Goal: Information Seeking & Learning: Learn about a topic

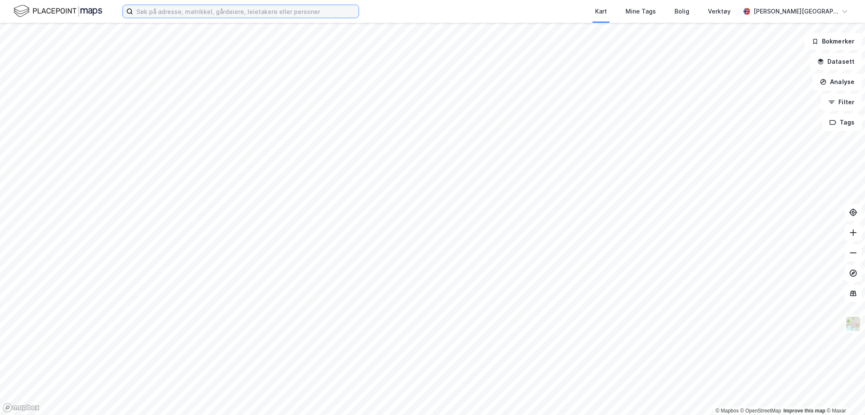
click at [254, 12] on input at bounding box center [246, 11] width 226 height 13
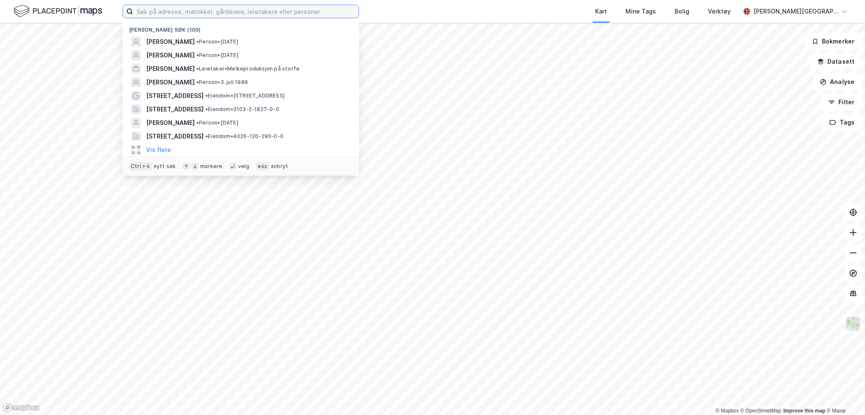
paste input "[PERSON_NAME]"
type input "[PERSON_NAME]"
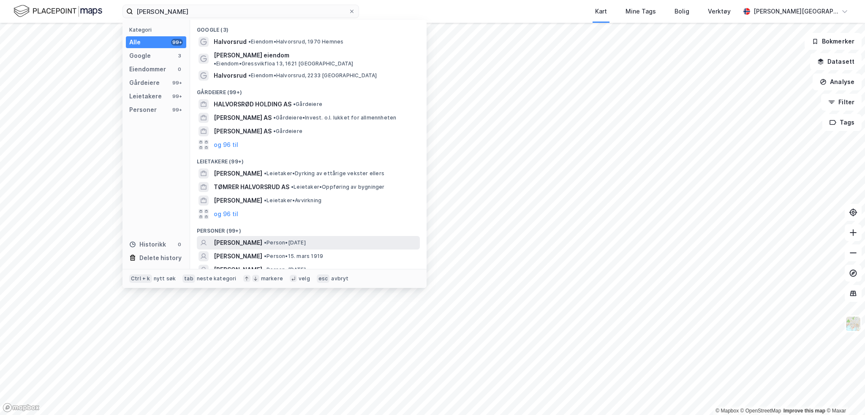
click at [238, 238] on span "[PERSON_NAME]" at bounding box center [238, 243] width 49 height 10
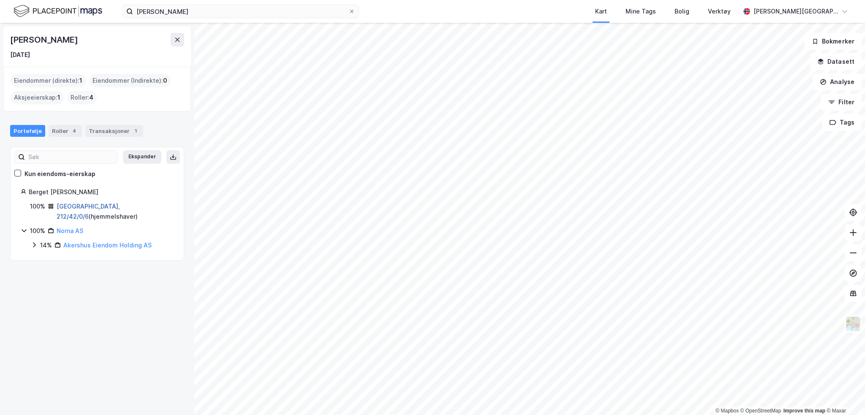
click at [80, 207] on link "[GEOGRAPHIC_DATA], 212/42/0/6" at bounding box center [88, 211] width 63 height 17
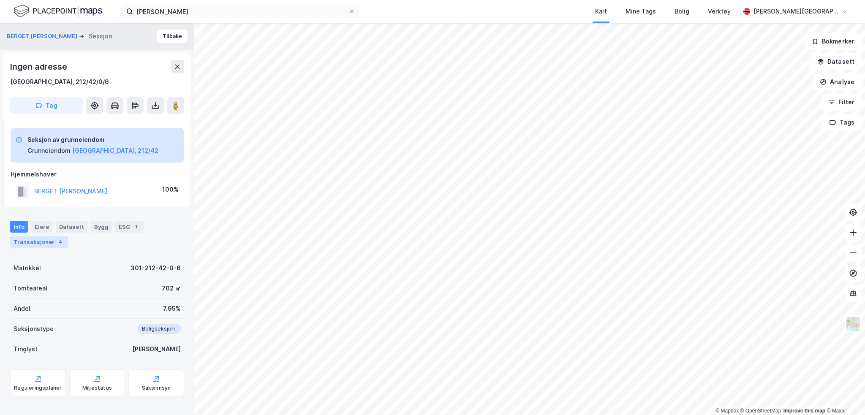
click at [35, 245] on div "Transaksjoner 4" at bounding box center [39, 242] width 58 height 12
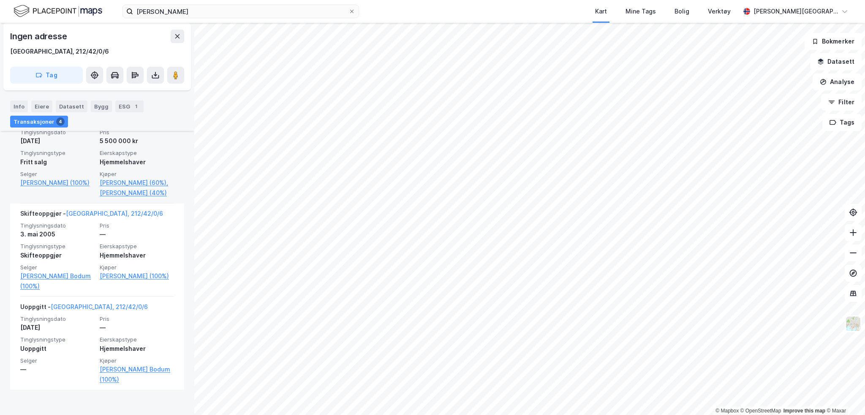
scroll to position [394, 0]
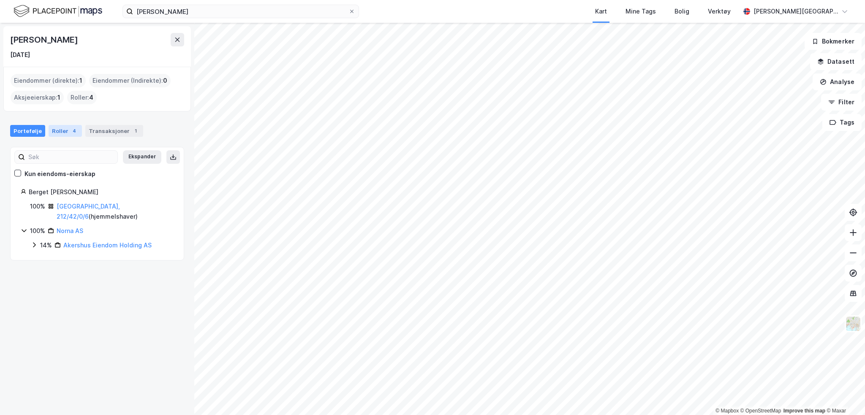
click at [70, 129] on div "4" at bounding box center [74, 131] width 8 height 8
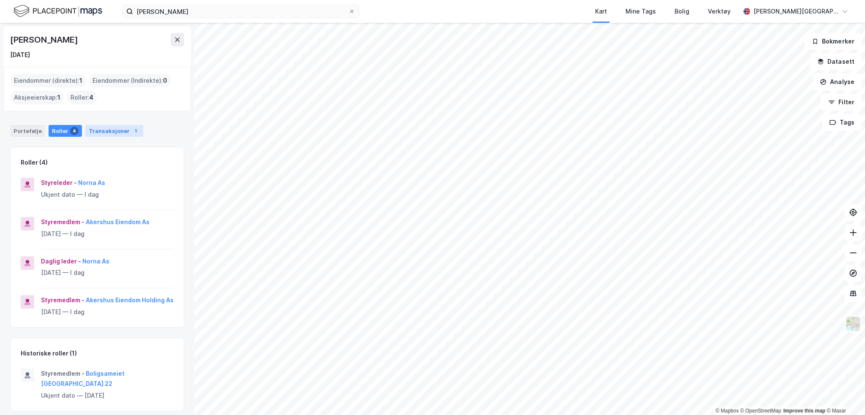
click at [103, 134] on div "Transaksjoner 1" at bounding box center [114, 131] width 58 height 12
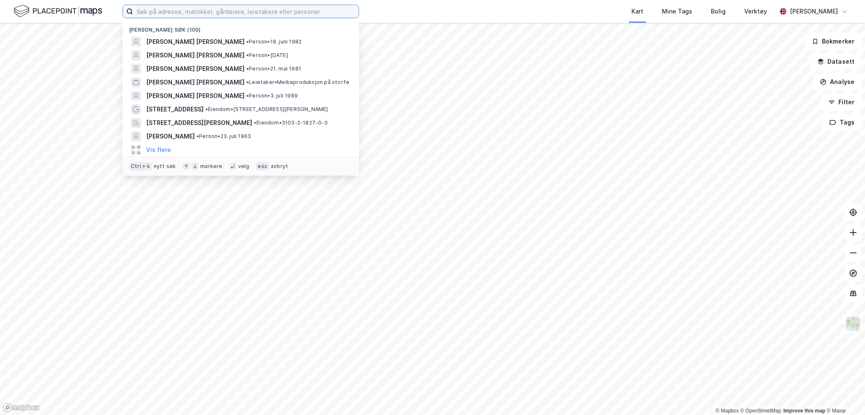
click at [177, 13] on input at bounding box center [246, 11] width 226 height 13
paste input "Nardobakken 3"
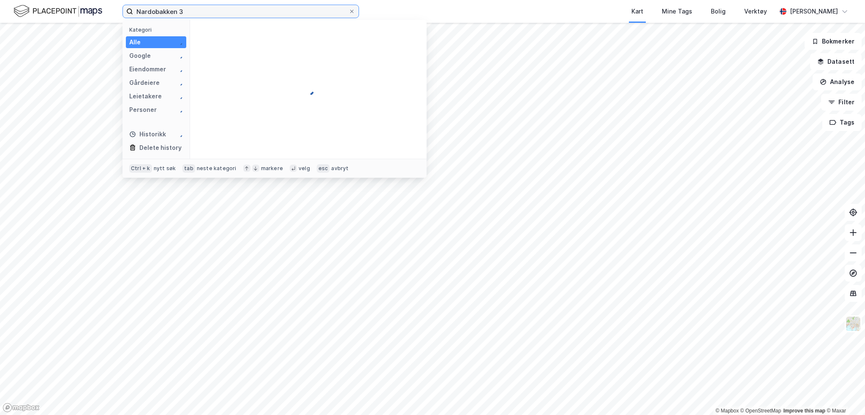
type input "Nardobakken 3"
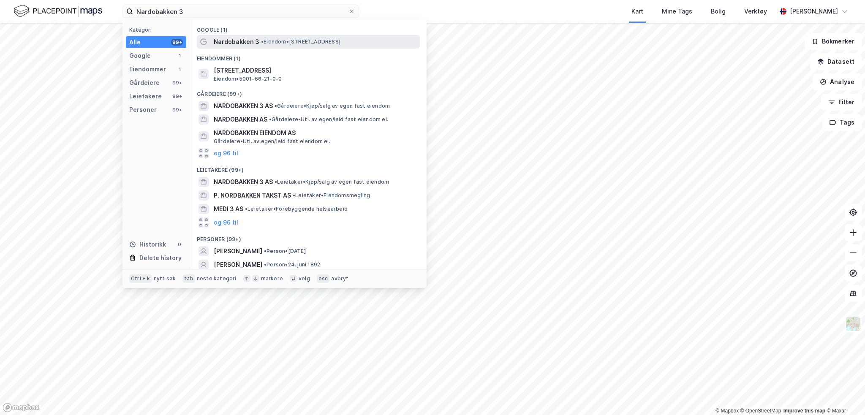
click at [240, 43] on span "Nardobakken 3" at bounding box center [237, 42] width 46 height 10
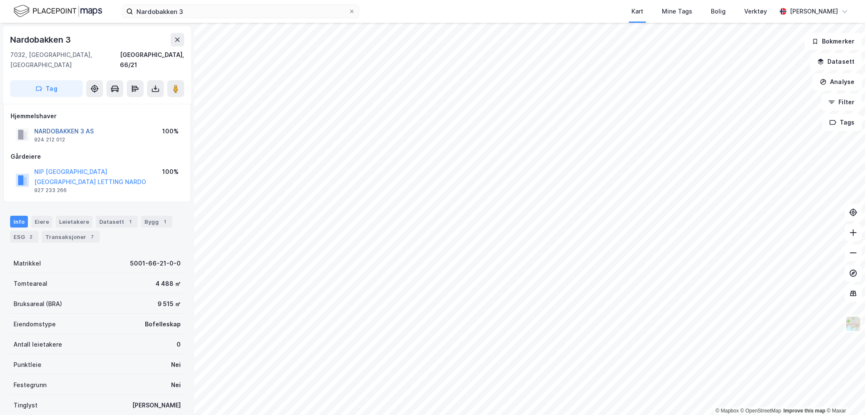
click at [0, 0] on button "NARDOBAKKEN 3 AS" at bounding box center [0, 0] width 0 height 0
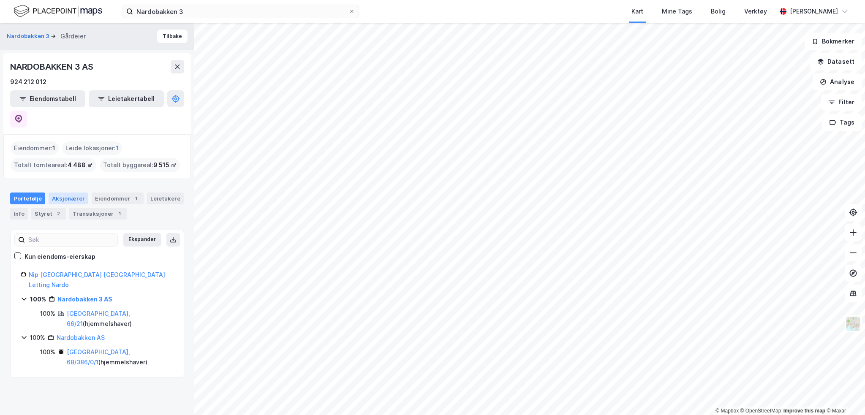
click at [73, 193] on div "Aksjonærer" at bounding box center [69, 199] width 40 height 12
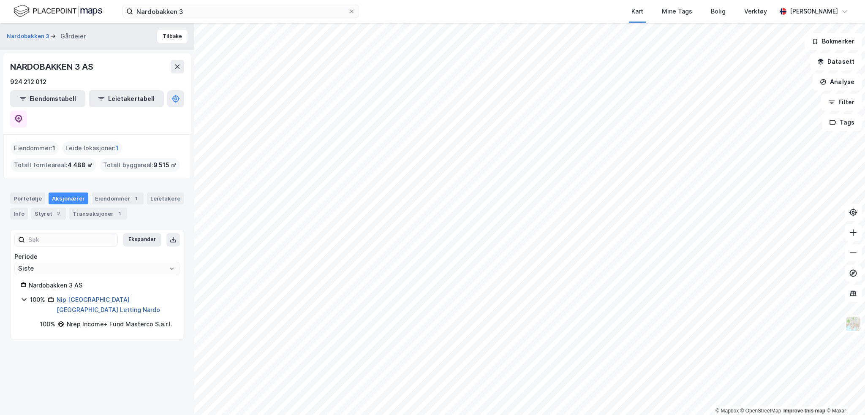
click at [118, 296] on link "Nip Norway Trondheim Letting Nardo" at bounding box center [109, 304] width 104 height 17
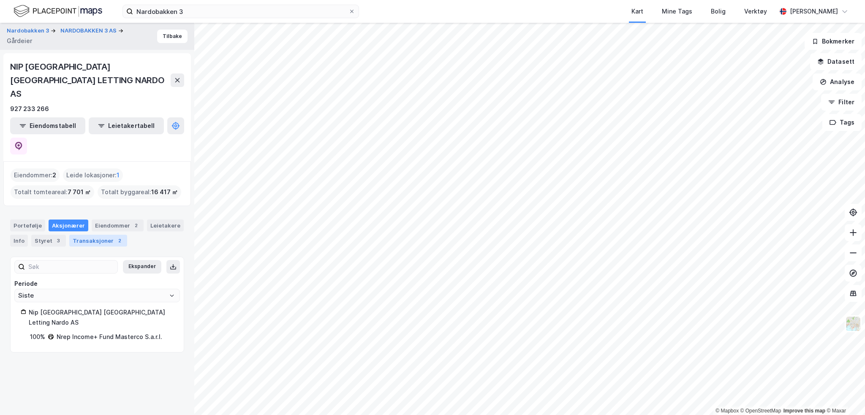
click at [93, 235] on div "Transaksjoner 2" at bounding box center [98, 241] width 58 height 12
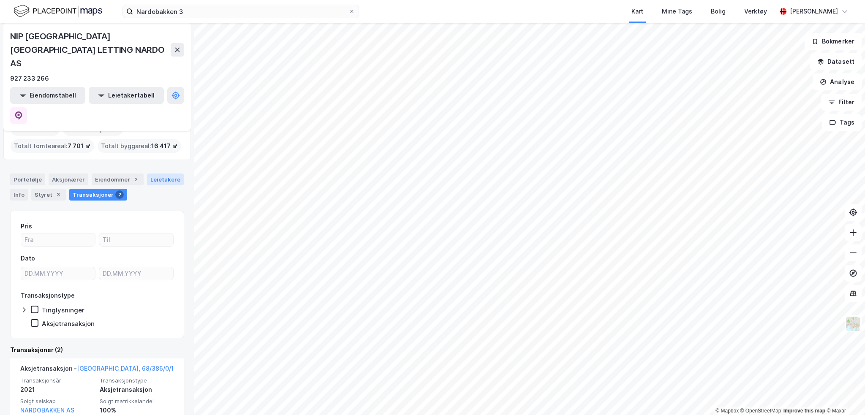
scroll to position [46, 0]
click at [153, 174] on div "Leietakere" at bounding box center [165, 180] width 37 height 12
